Goal: Task Accomplishment & Management: Use online tool/utility

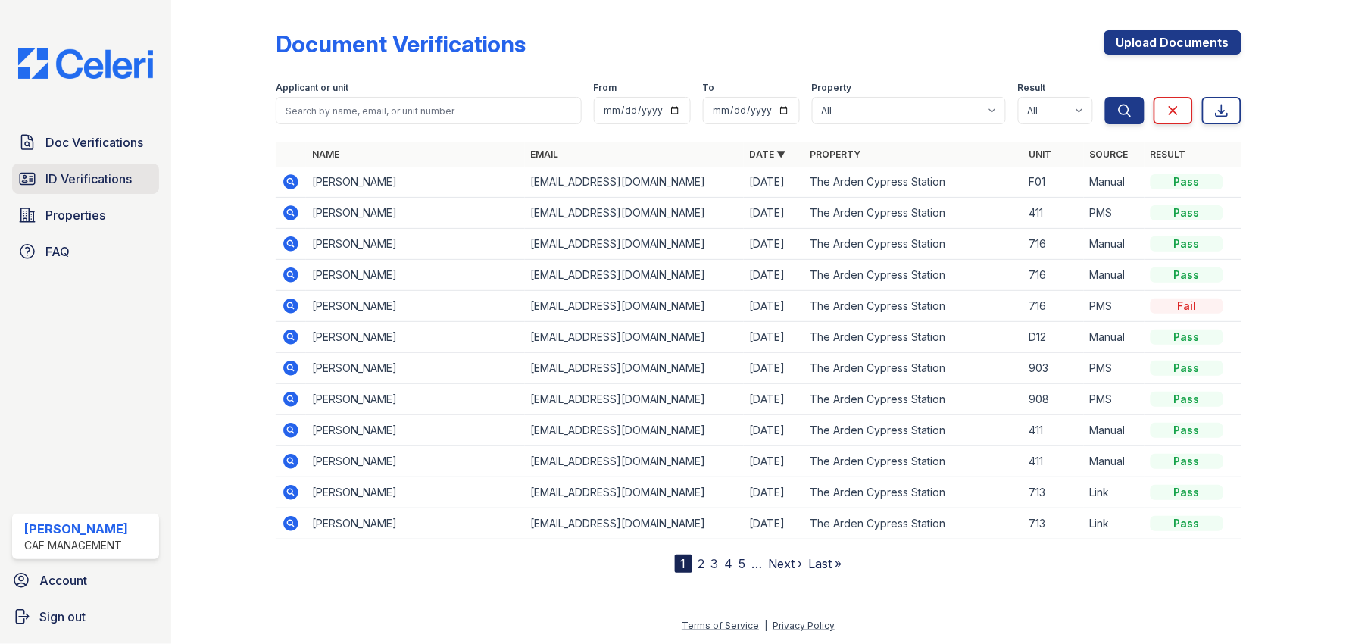
drag, startPoint x: 0, startPoint y: 0, endPoint x: 81, endPoint y: 185, distance: 201.9
click at [81, 185] on span "ID Verifications" at bounding box center [88, 179] width 86 height 18
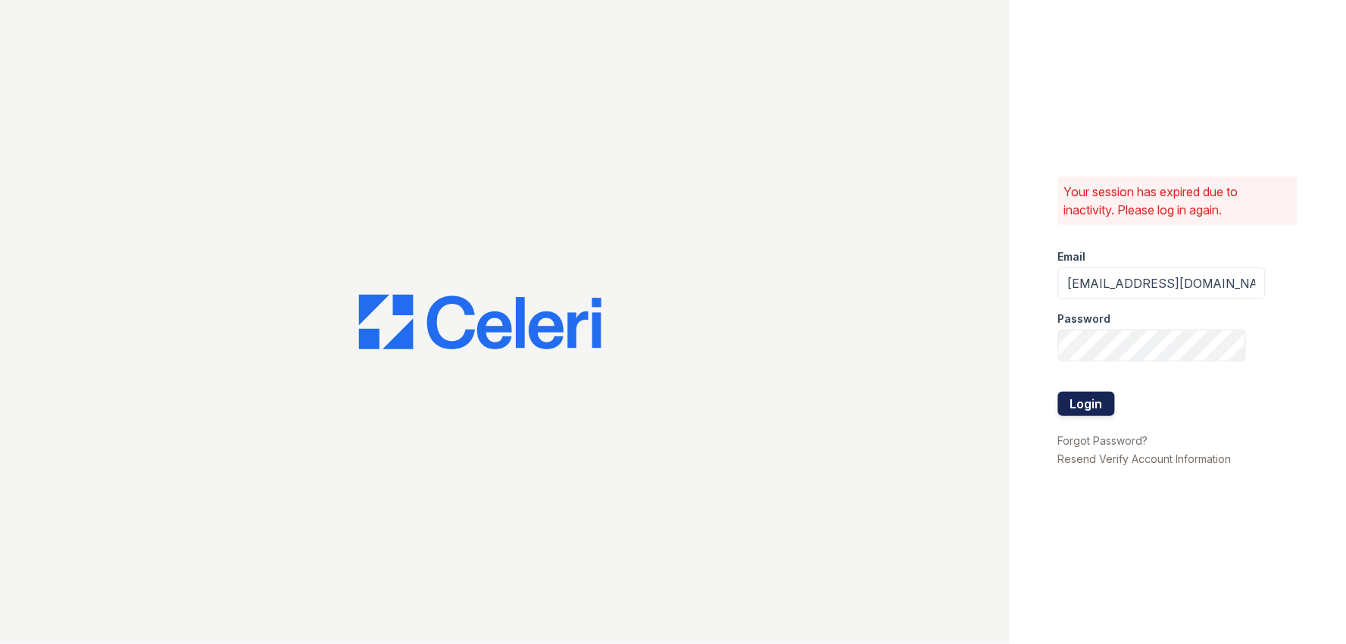
click at [1096, 408] on button "Login" at bounding box center [1086, 404] width 57 height 24
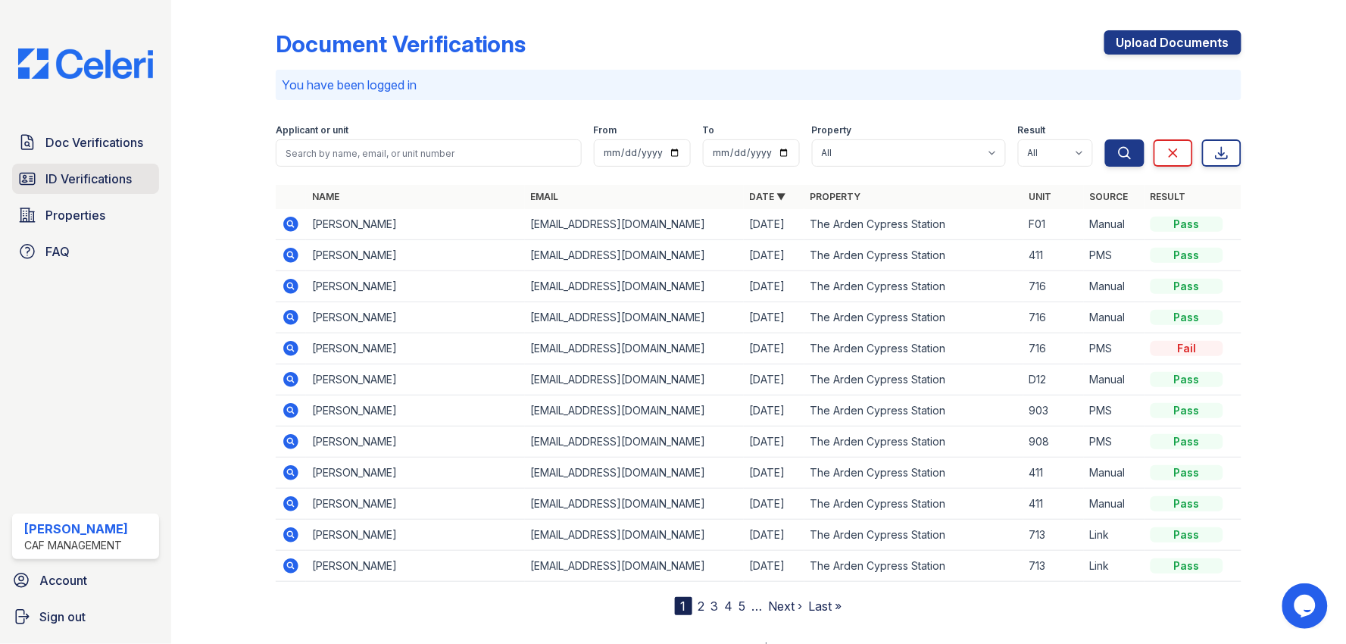
click at [80, 175] on span "ID Verifications" at bounding box center [88, 179] width 86 height 18
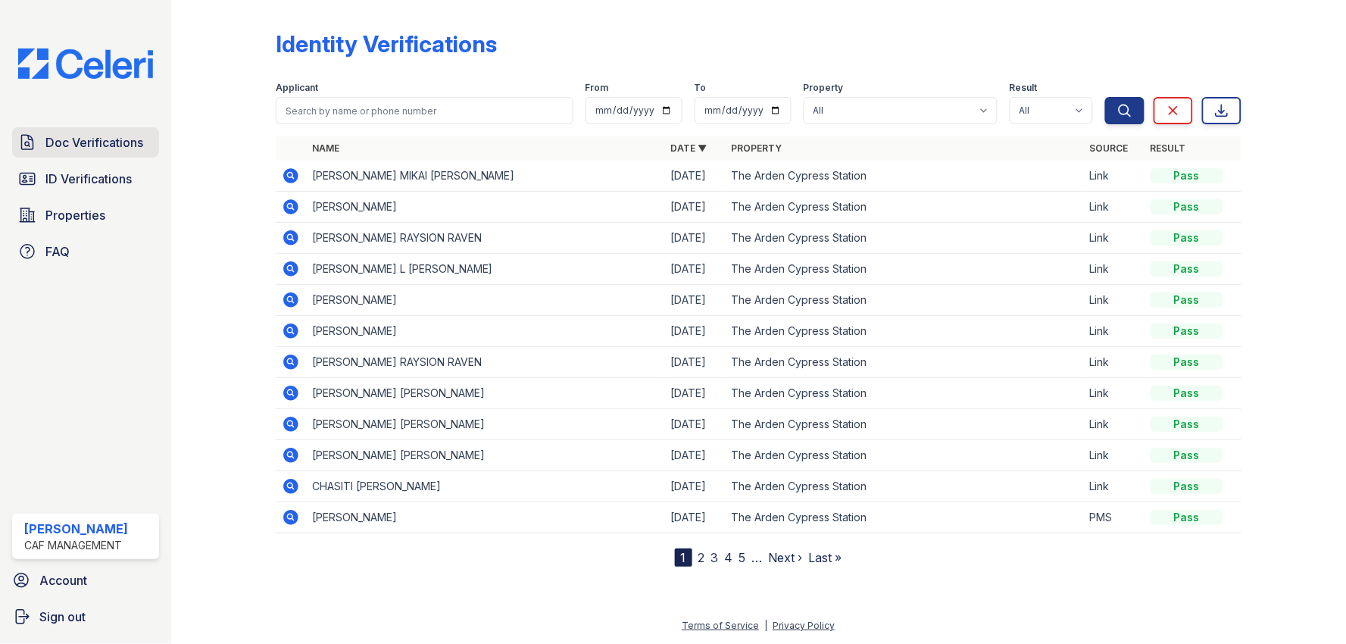
click at [116, 144] on span "Doc Verifications" at bounding box center [94, 142] width 98 height 18
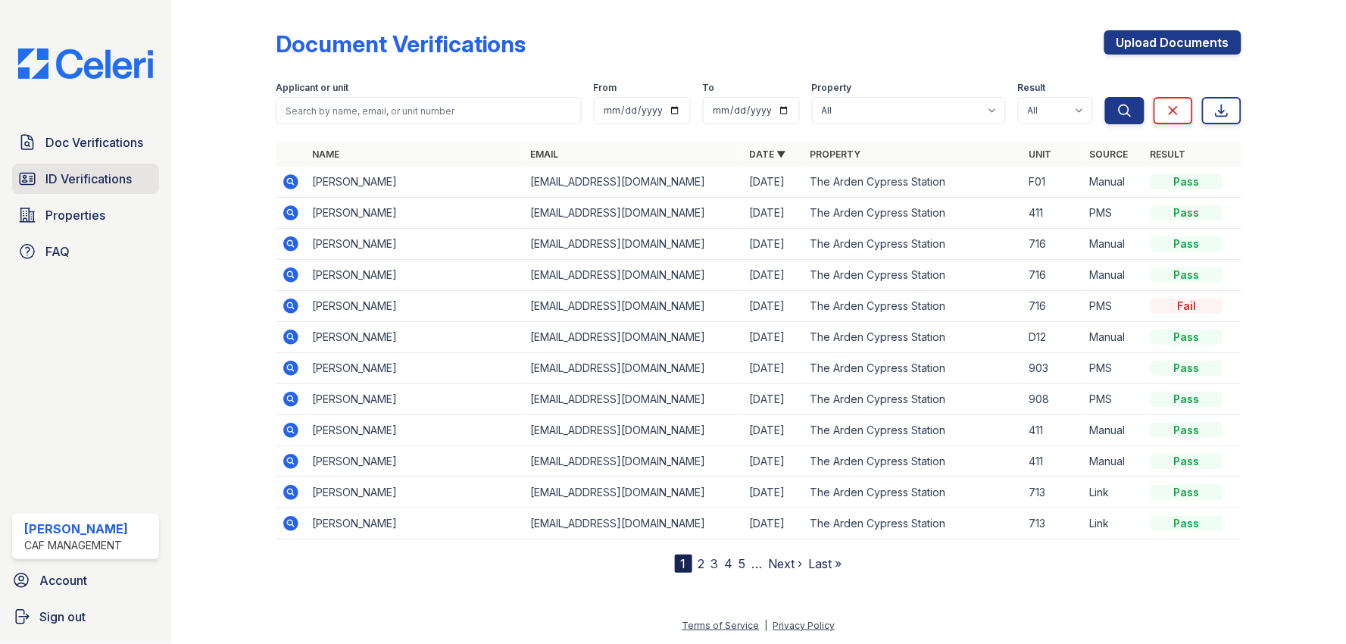
click at [96, 174] on span "ID Verifications" at bounding box center [88, 179] width 86 height 18
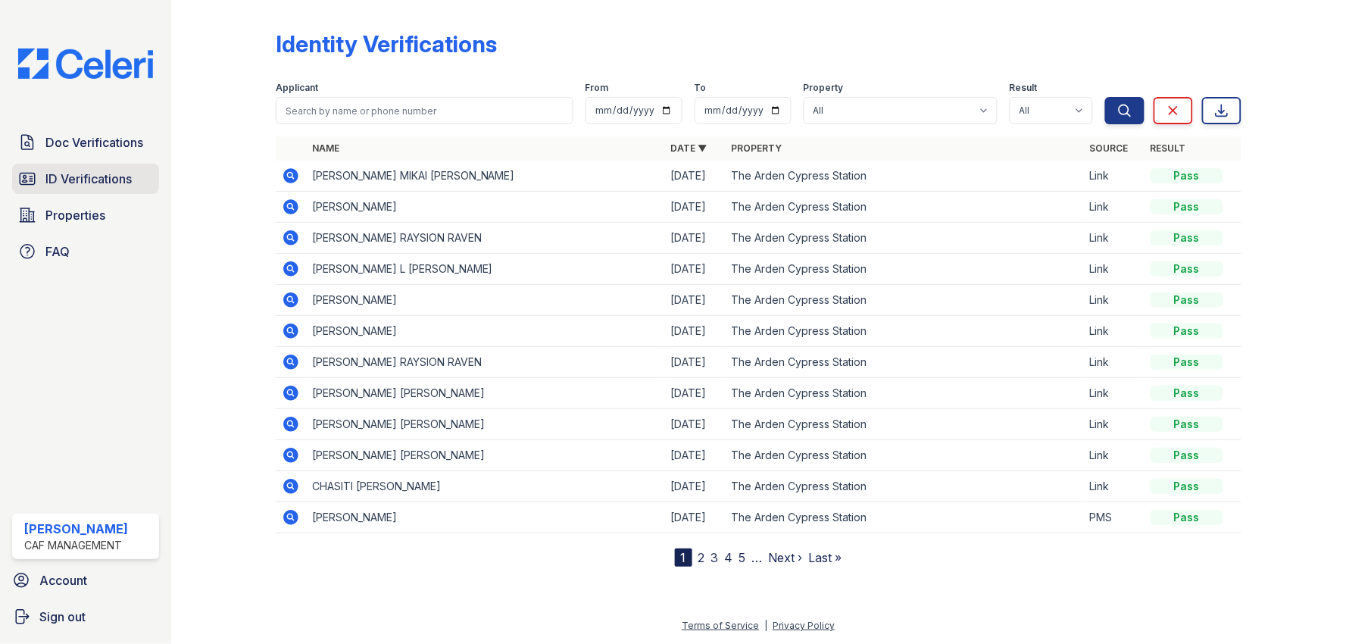
click at [103, 184] on span "ID Verifications" at bounding box center [88, 179] width 86 height 18
click at [80, 145] on span "Doc Verifications" at bounding box center [94, 142] width 98 height 18
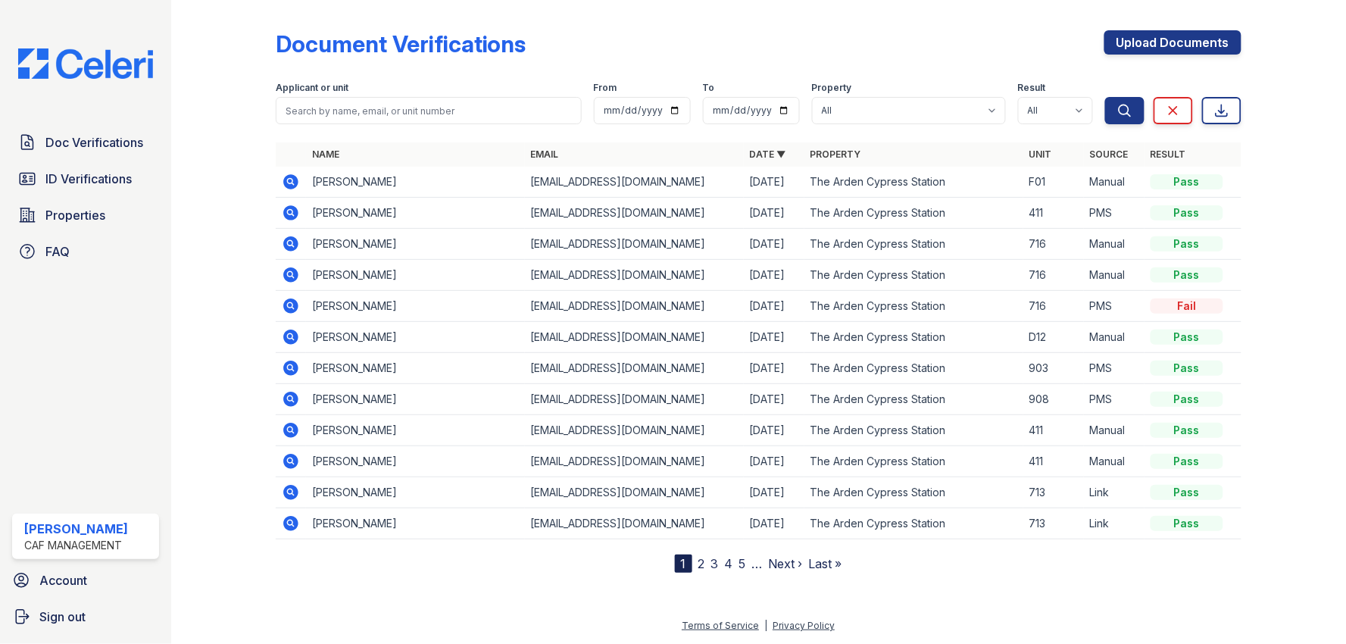
click at [224, 227] on div at bounding box center [235, 289] width 80 height 567
click at [76, 155] on link "Doc Verifications" at bounding box center [85, 142] width 147 height 30
click at [54, 173] on span "ID Verifications" at bounding box center [88, 179] width 86 height 18
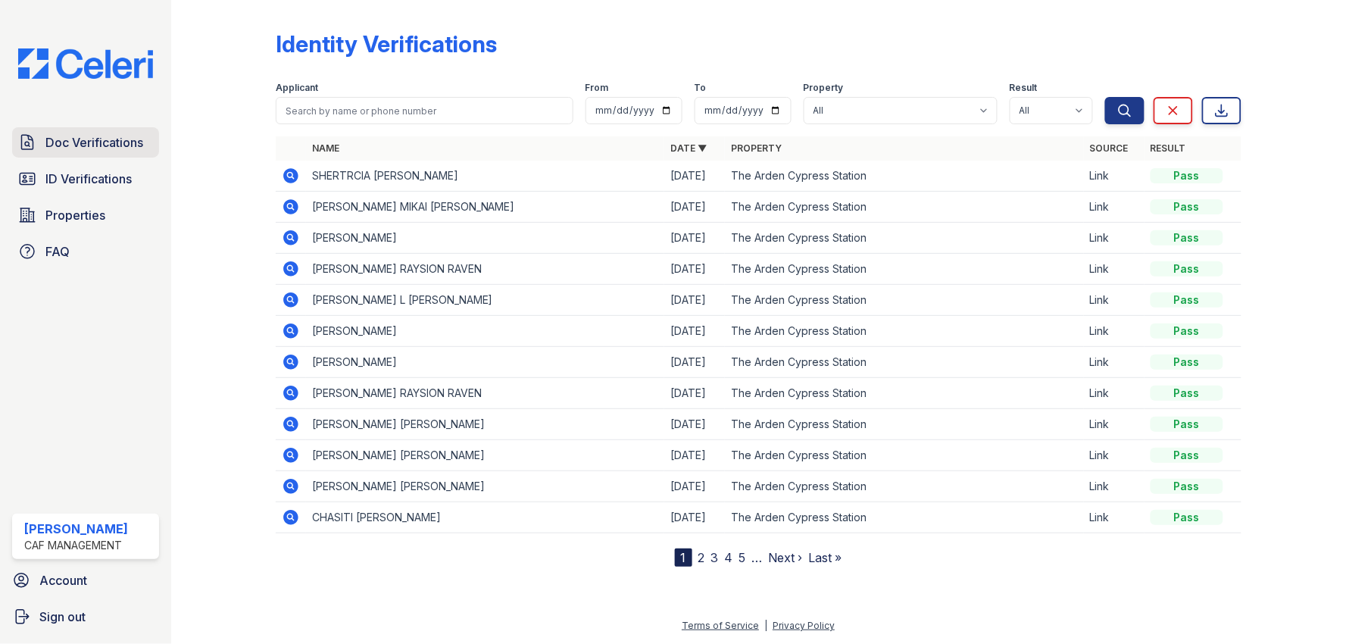
click at [77, 144] on span "Doc Verifications" at bounding box center [94, 142] width 98 height 18
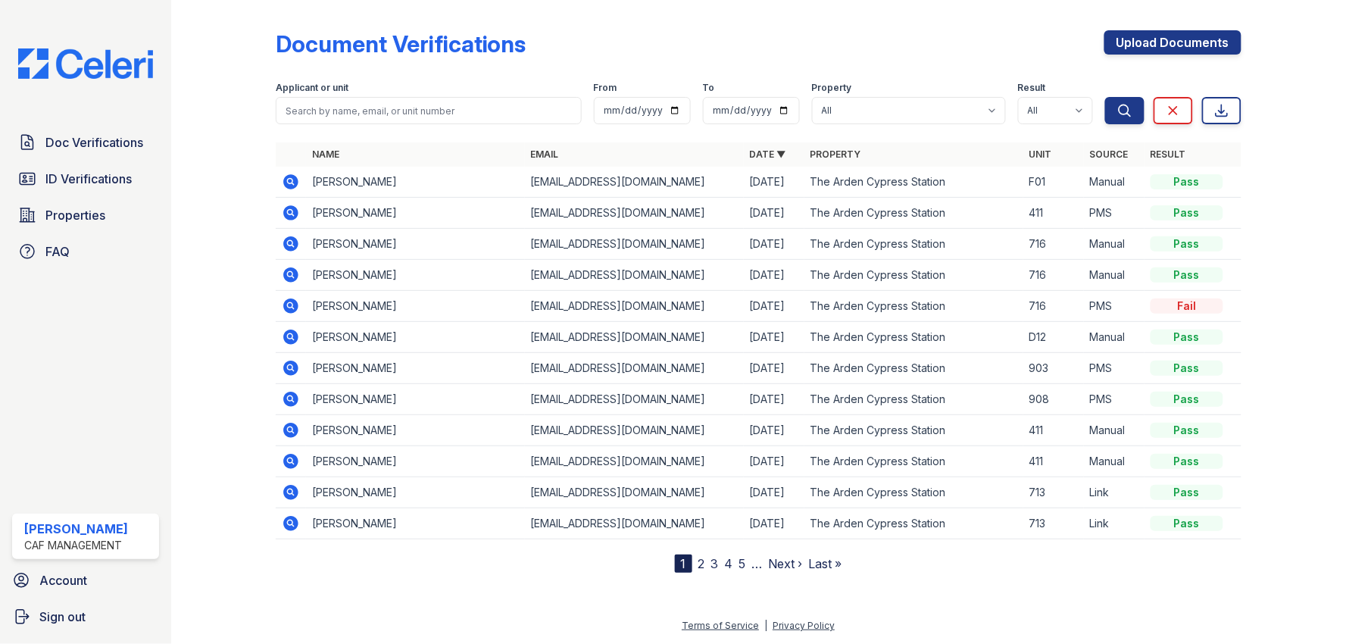
click at [77, 144] on span "Doc Verifications" at bounding box center [94, 142] width 98 height 18
click at [92, 189] on link "ID Verifications" at bounding box center [85, 179] width 147 height 30
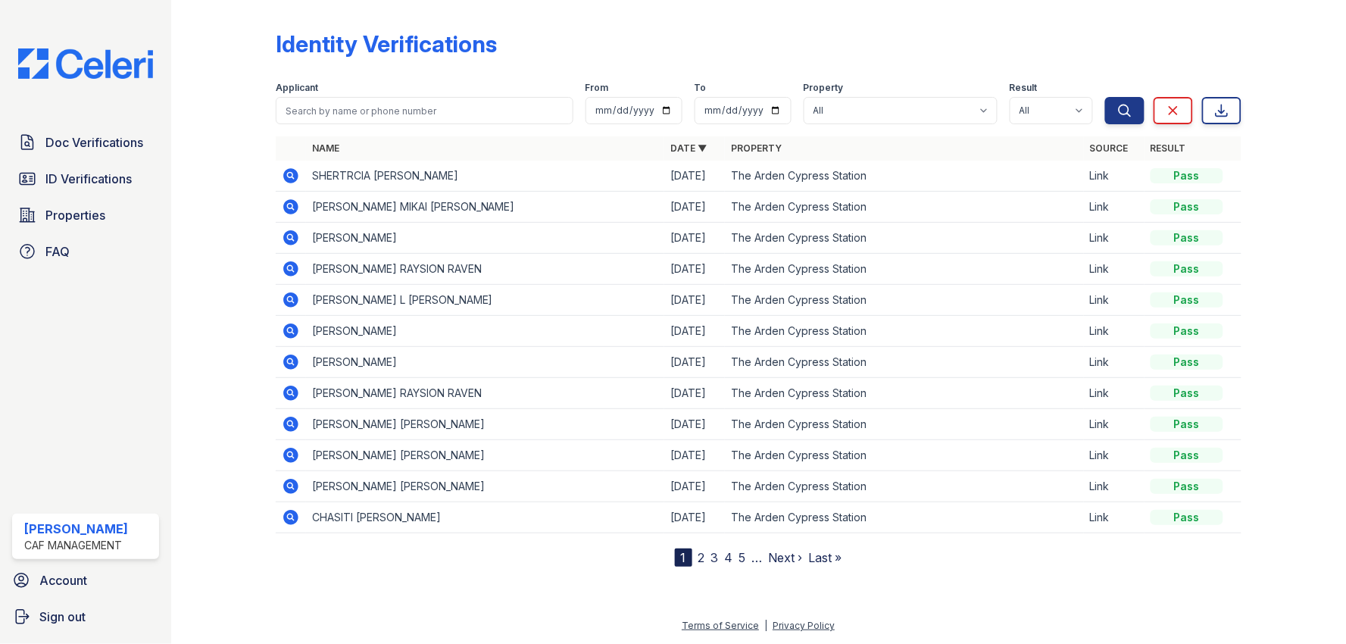
drag, startPoint x: 289, startPoint y: 172, endPoint x: 289, endPoint y: 185, distance: 12.9
click at [289, 172] on icon at bounding box center [291, 176] width 18 height 18
